Goal: Find specific fact: Find specific fact

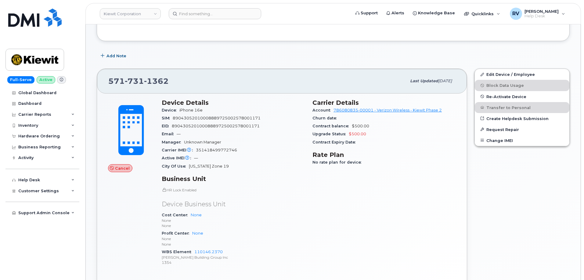
scroll to position [122, 0]
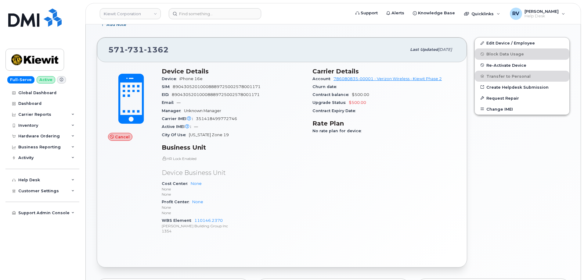
click at [226, 223] on div "WBS Element 110146.2370 [PERSON_NAME] Building Group Inc 1354" at bounding box center [233, 226] width 143 height 19
drag, startPoint x: 228, startPoint y: 219, endPoint x: 195, endPoint y: 222, distance: 33.7
click at [195, 222] on div "WBS Element 110146.2370 [PERSON_NAME] Building Group Inc 1354" at bounding box center [233, 226] width 143 height 19
copy link "110146.2370"
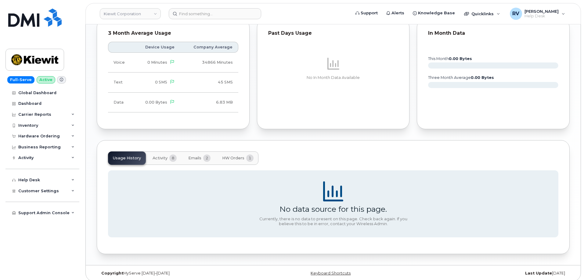
scroll to position [387, 0]
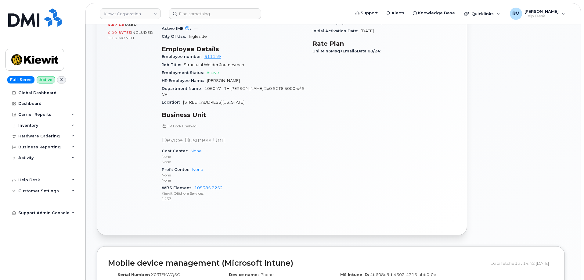
scroll to position [214, 0]
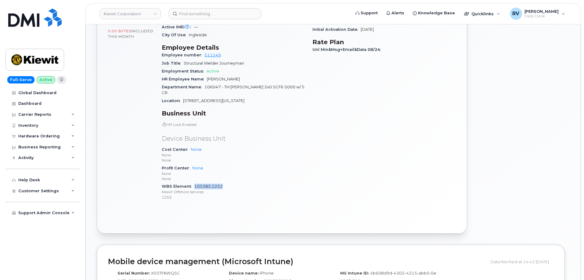
drag, startPoint x: 226, startPoint y: 174, endPoint x: 195, endPoint y: 175, distance: 31.4
click at [195, 183] on div "WBS Element 105385.2252 [PERSON_NAME] Offshore Services 1253" at bounding box center [233, 192] width 143 height 19
copy link "105385.2252"
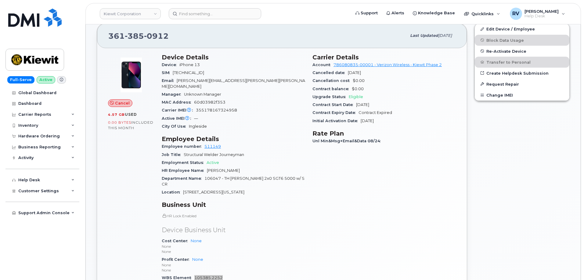
scroll to position [0, 0]
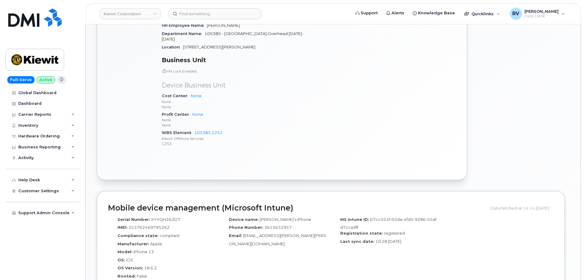
scroll to position [209, 0]
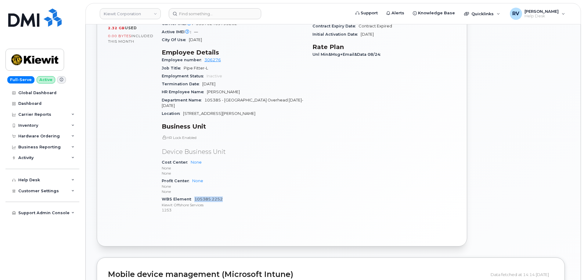
drag, startPoint x: 233, startPoint y: 190, endPoint x: 195, endPoint y: 189, distance: 38.1
click at [195, 196] on div "WBS Element 105385.2252 [PERSON_NAME] Offshore Services 1253" at bounding box center [233, 205] width 143 height 19
copy link "105385.2252"
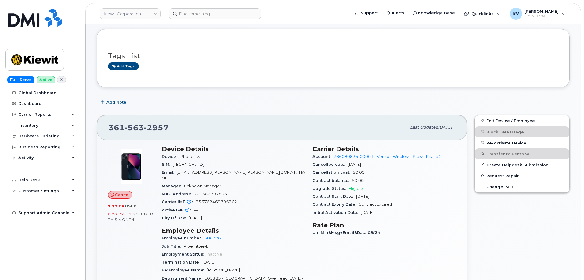
scroll to position [0, 0]
